Goal: Information Seeking & Learning: Learn about a topic

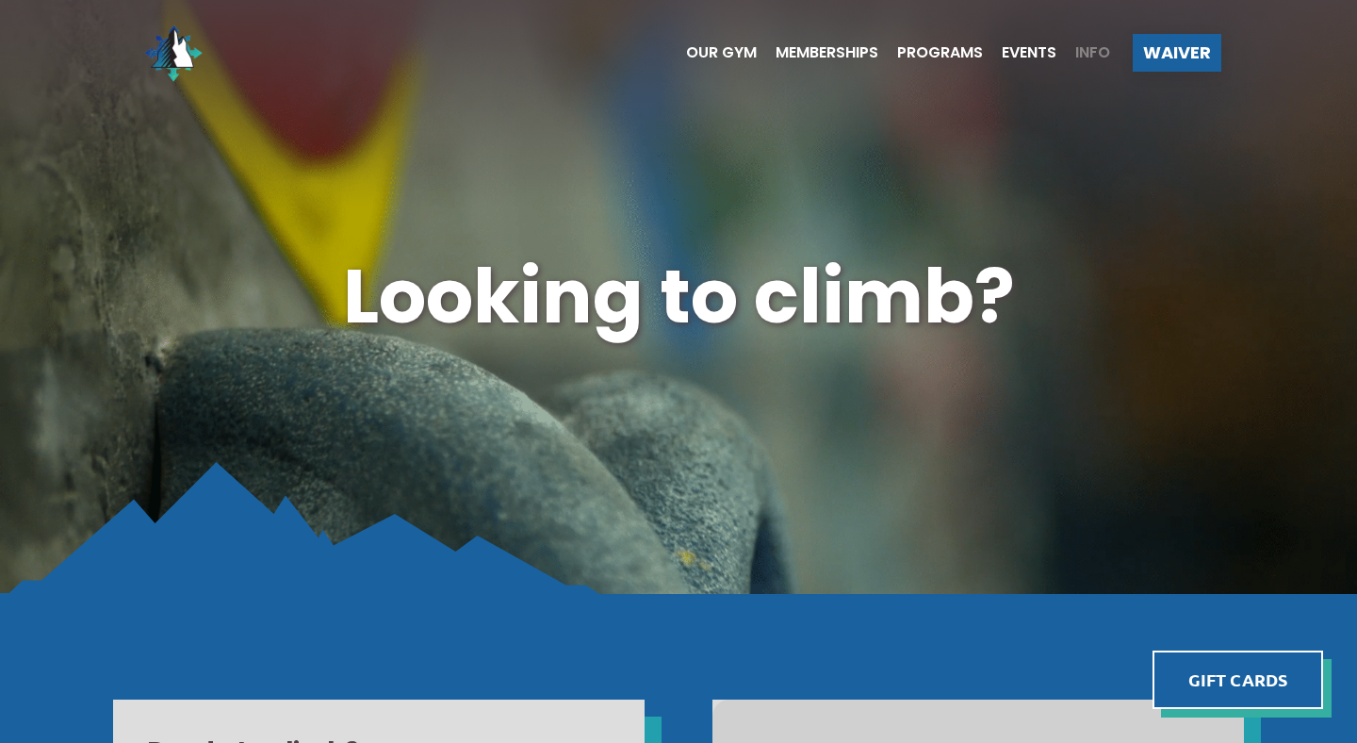
click at [1098, 56] on span "Info" at bounding box center [1092, 52] width 35 height 15
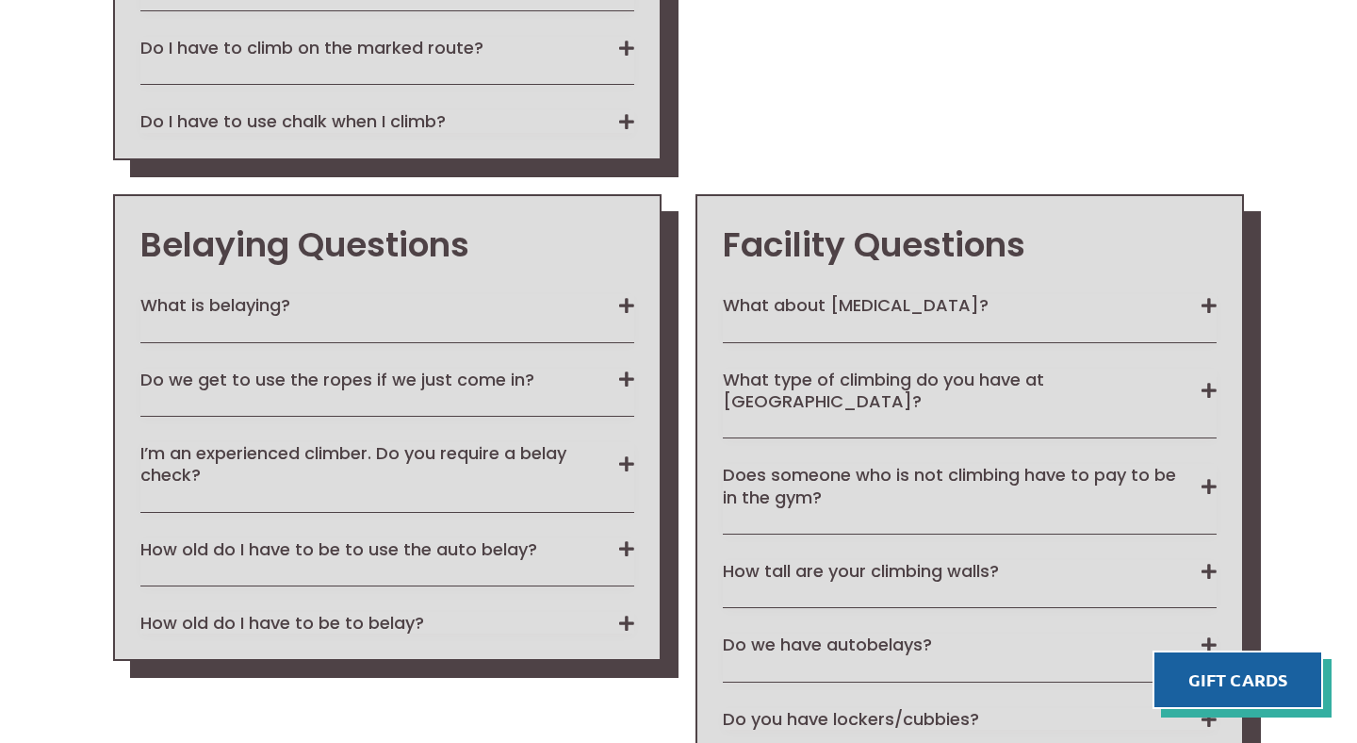
scroll to position [2947, 0]
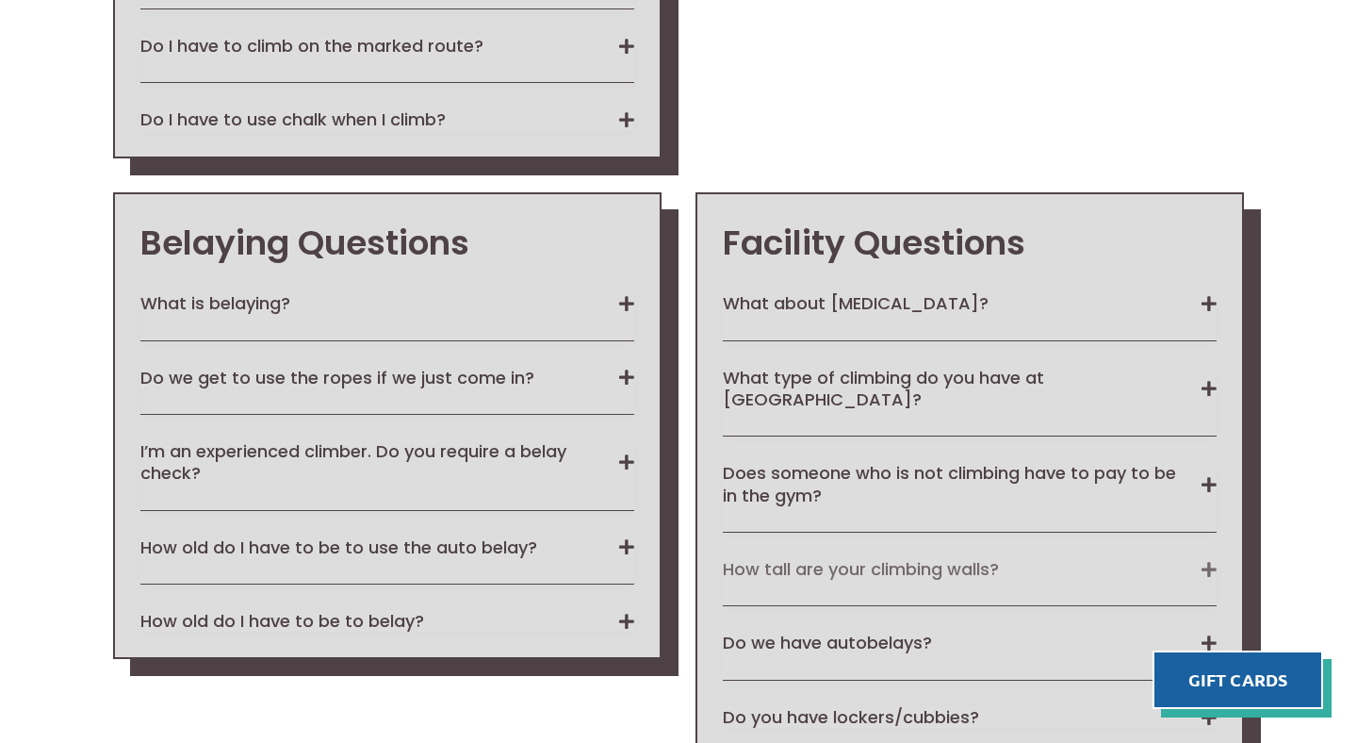
click at [1215, 558] on button "How tall are your climbing walls?" at bounding box center [970, 569] width 494 height 22
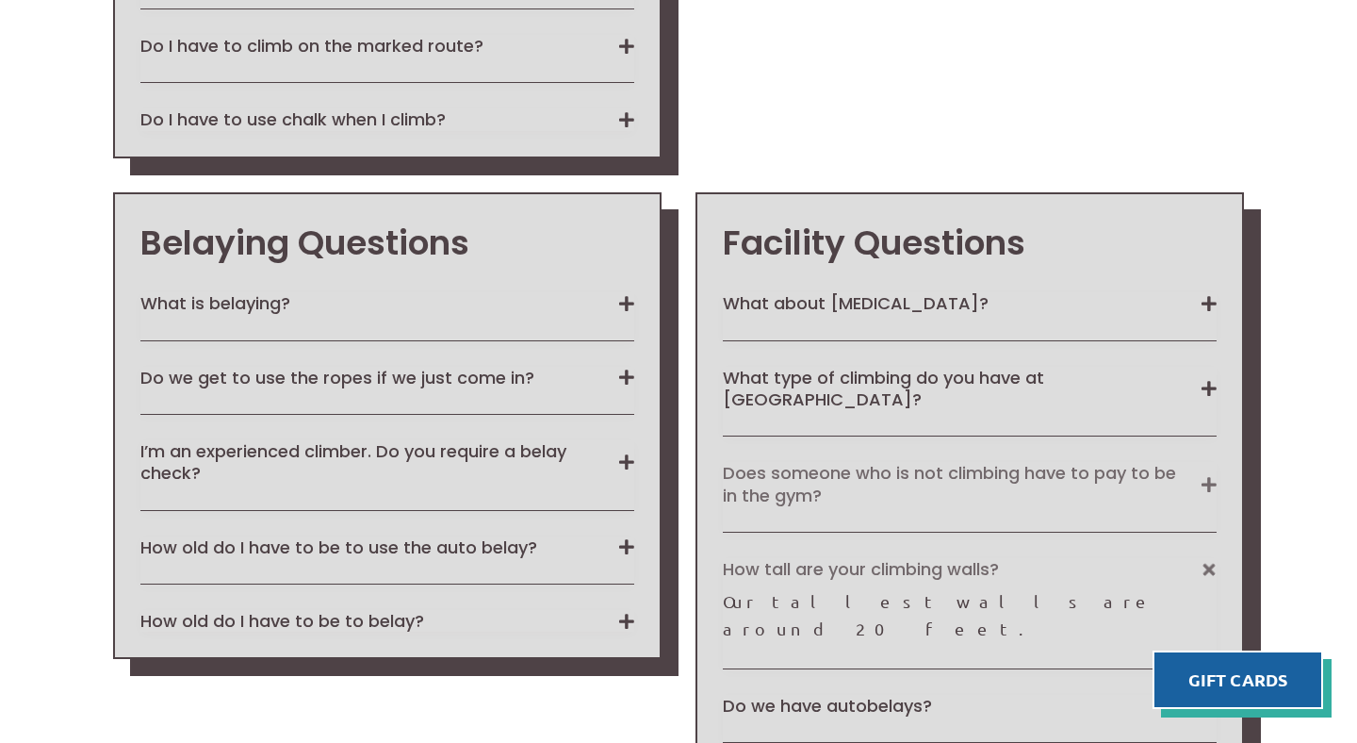
click at [1216, 462] on button "Does someone who is not climbing have to pay to be in the gym?" at bounding box center [970, 484] width 494 height 44
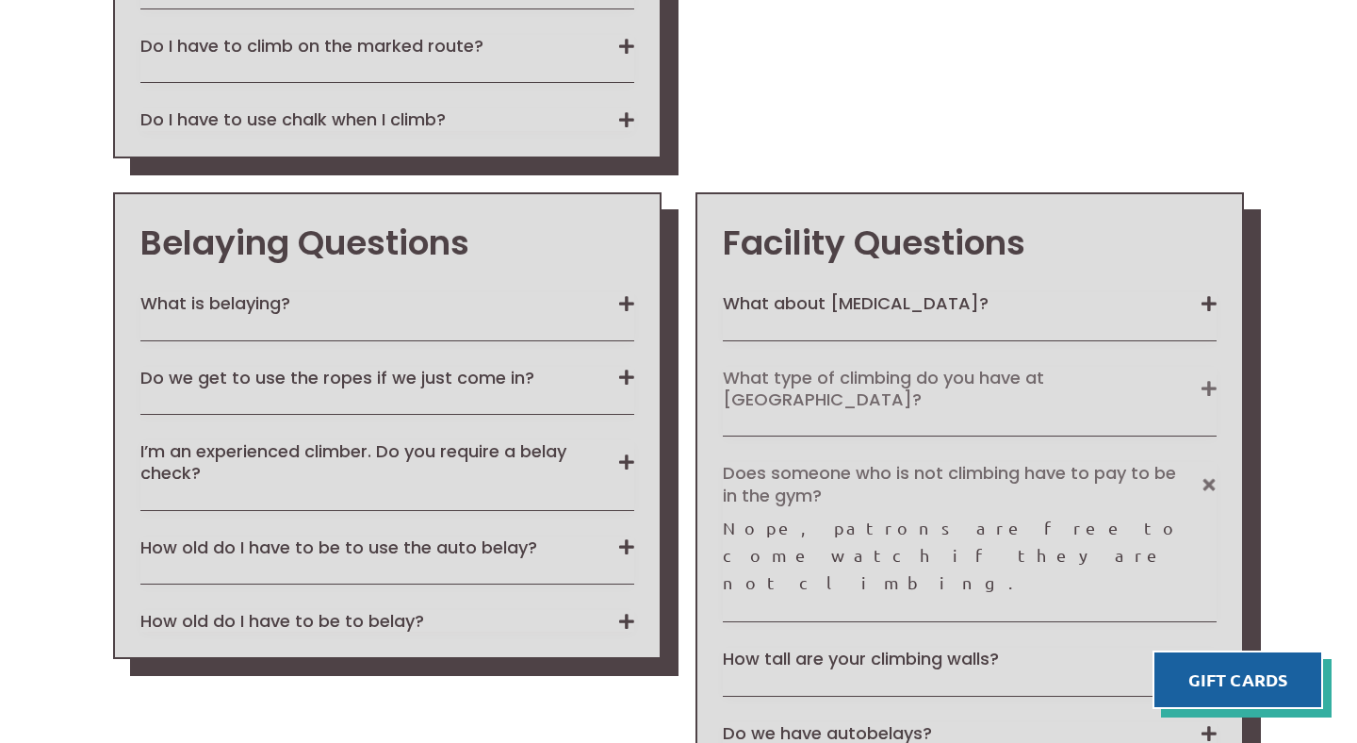
click at [1213, 367] on button "What type of climbing do you have at [GEOGRAPHIC_DATA]?" at bounding box center [970, 389] width 494 height 44
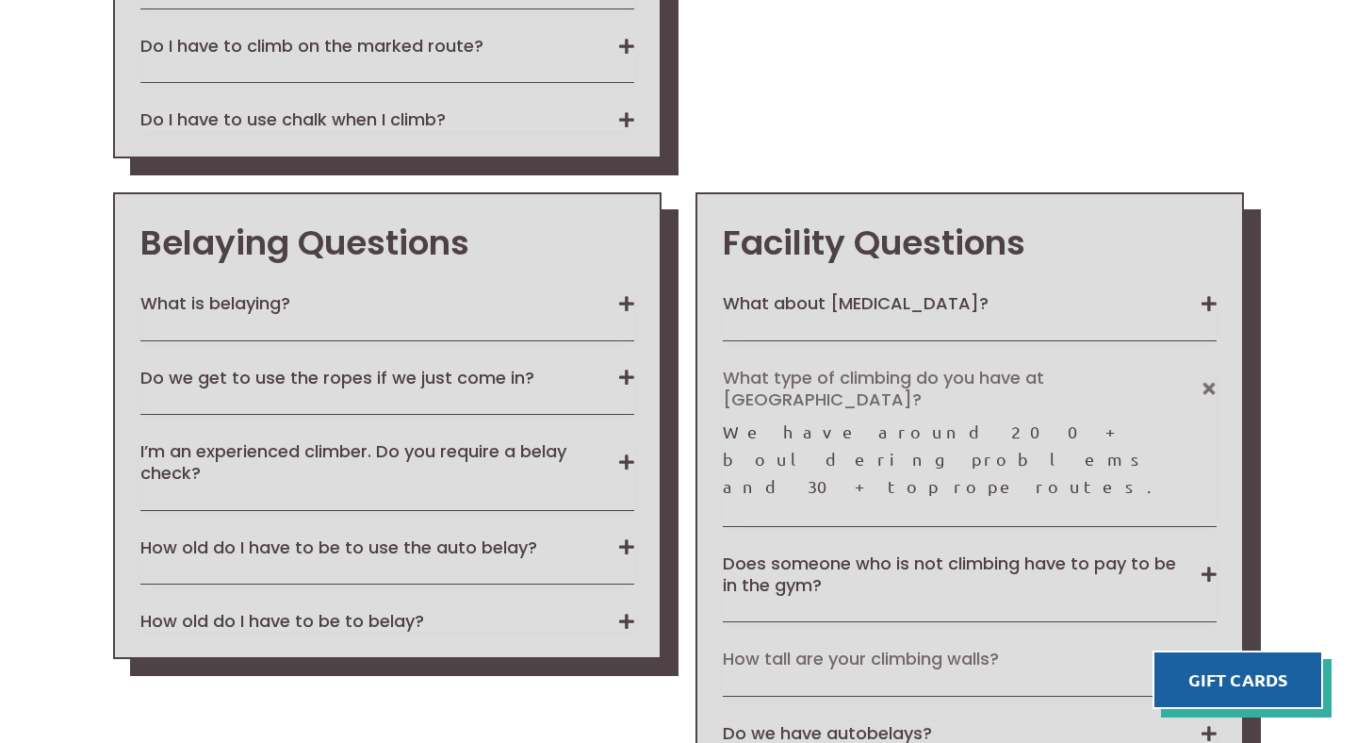
click at [1200, 647] on button "How tall are your climbing walls?" at bounding box center [970, 658] width 494 height 22
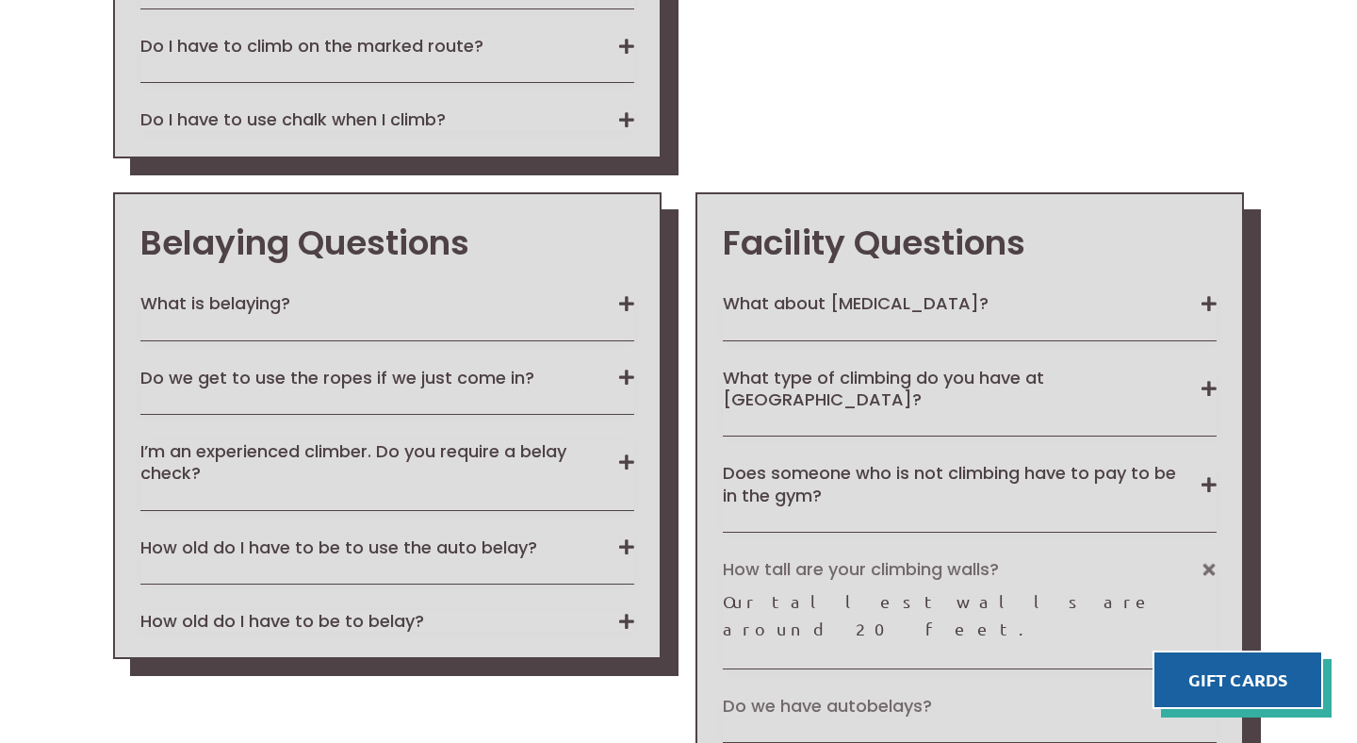
click at [1208, 695] on button "Do we have autobelays?" at bounding box center [970, 706] width 494 height 22
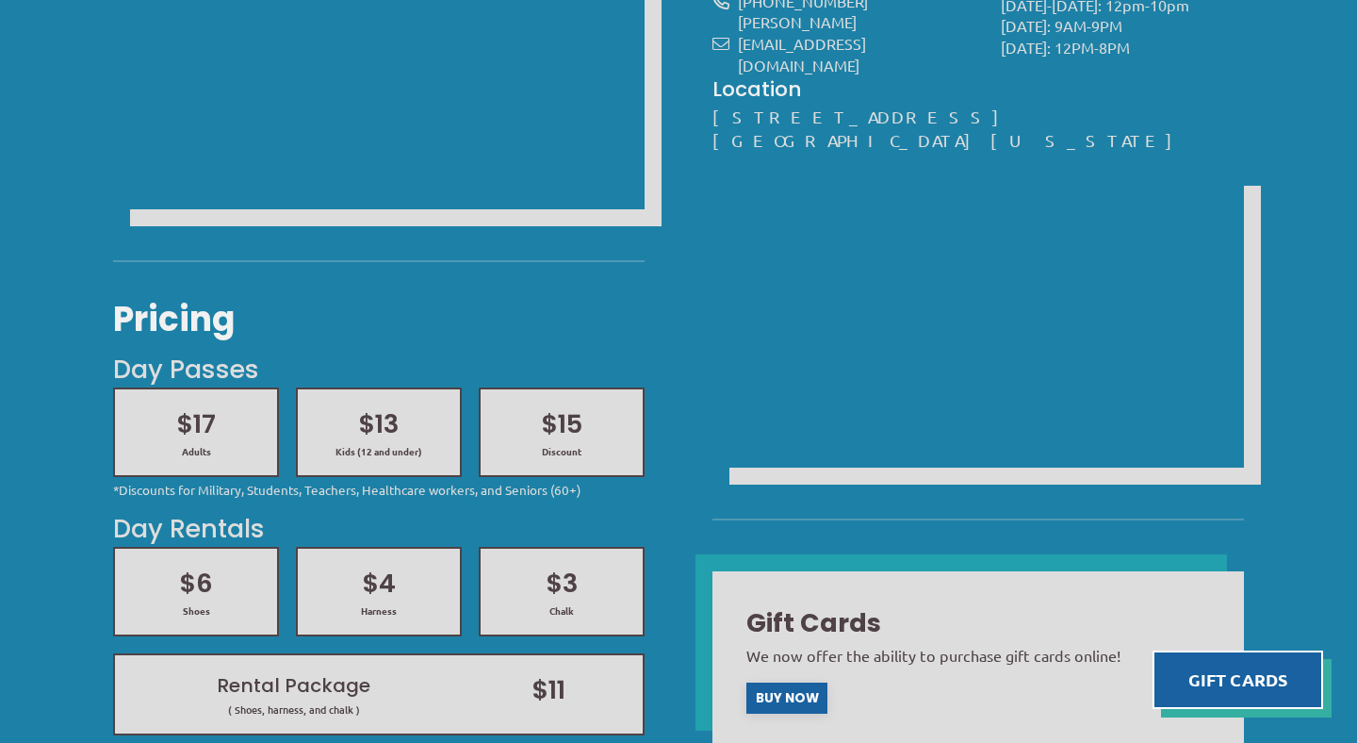
scroll to position [550, 0]
